Goal: Information Seeking & Learning: Learn about a topic

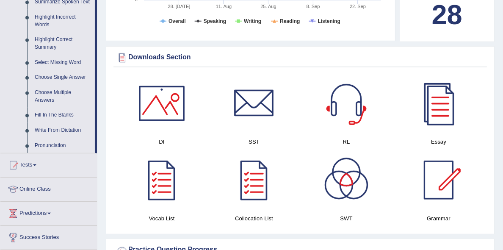
scroll to position [385, 0]
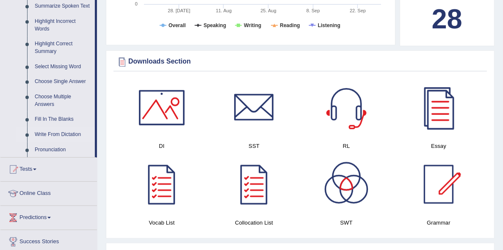
click at [66, 131] on link "Write From Dictation" at bounding box center [63, 134] width 64 height 15
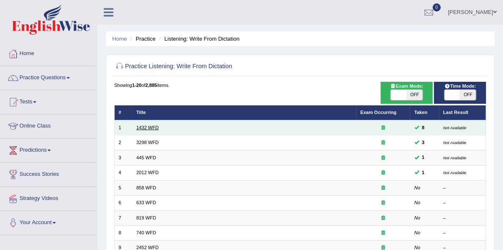
click at [151, 130] on link "1432 WFD" at bounding box center [147, 127] width 22 height 5
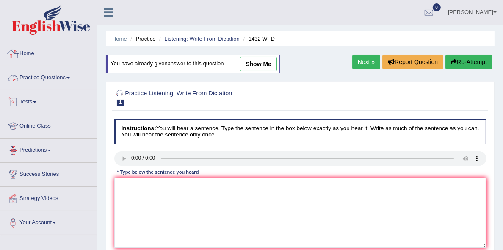
click at [53, 75] on link "Practice Questions" at bounding box center [48, 76] width 97 height 21
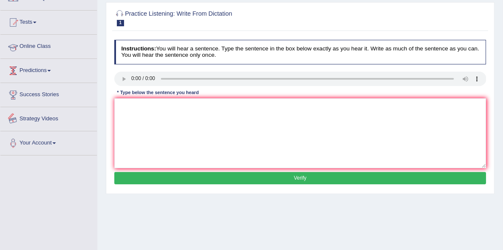
scroll to position [38, 0]
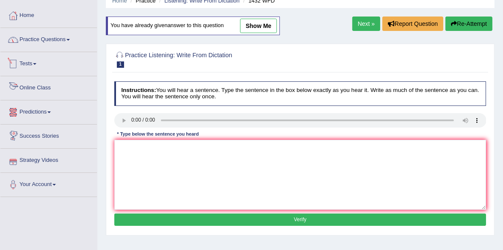
click at [60, 39] on link "Practice Questions" at bounding box center [48, 38] width 97 height 21
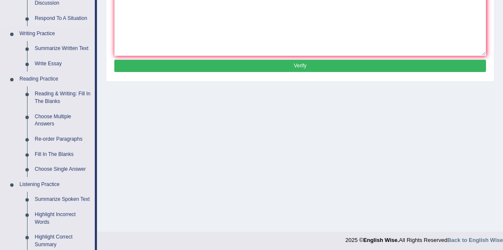
scroll to position [269, 0]
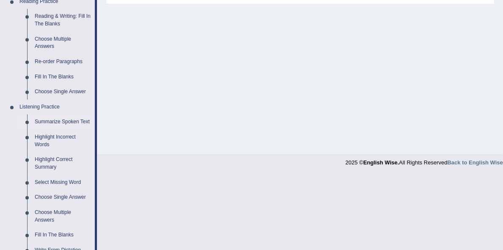
click at [54, 118] on link "Summarize Spoken Text" at bounding box center [63, 121] width 64 height 15
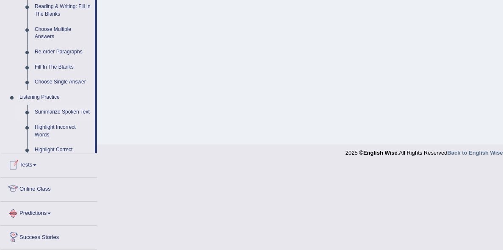
scroll to position [416, 0]
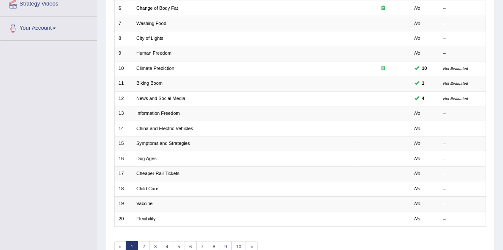
scroll to position [192, 0]
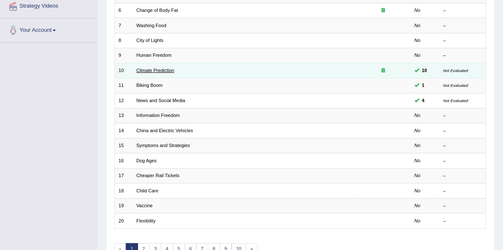
click at [144, 73] on link "Climate Prediction" at bounding box center [155, 70] width 38 height 5
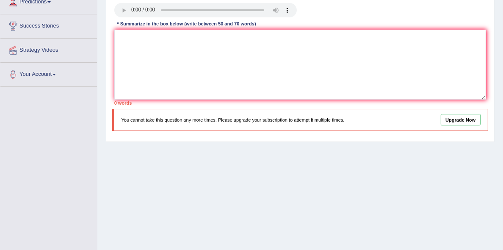
scroll to position [115, 0]
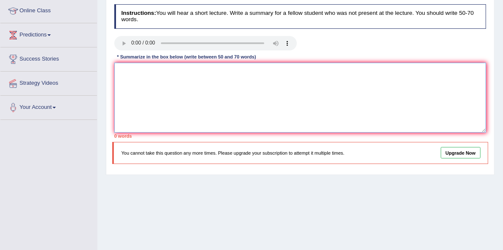
click at [280, 97] on textarea at bounding box center [300, 98] width 372 height 70
click at [44, 127] on div "Toggle navigation Home Practice Questions Speaking Practice Read Aloud Repeat S…" at bounding box center [251, 105] width 503 height 441
drag, startPoint x: 42, startPoint y: 130, endPoint x: 44, endPoint y: 139, distance: 9.5
click at [42, 133] on div "Toggle navigation Home Practice Questions Speaking Practice Read Aloud Repeat S…" at bounding box center [251, 105] width 503 height 441
click at [111, 114] on div "Practice Listening: Summarize Spoken Text 10 Climate Prediction Instructions: Y…" at bounding box center [300, 71] width 389 height 208
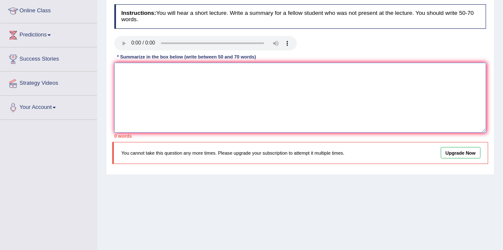
click at [207, 119] on textarea at bounding box center [300, 98] width 372 height 70
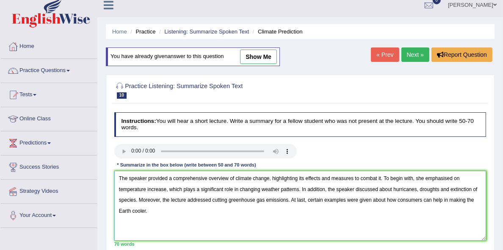
scroll to position [0, 0]
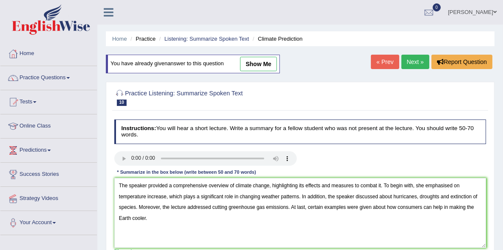
click at [263, 61] on link "show me" at bounding box center [258, 64] width 37 height 14
type textarea "The speaker provided a comprehensive overview of climate change, highlighting i…"
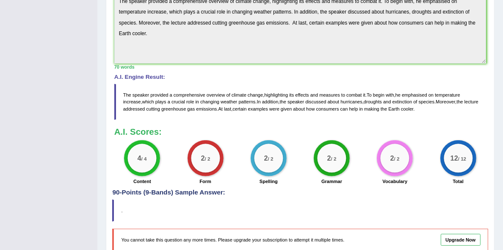
scroll to position [308, 0]
